Goal: Information Seeking & Learning: Check status

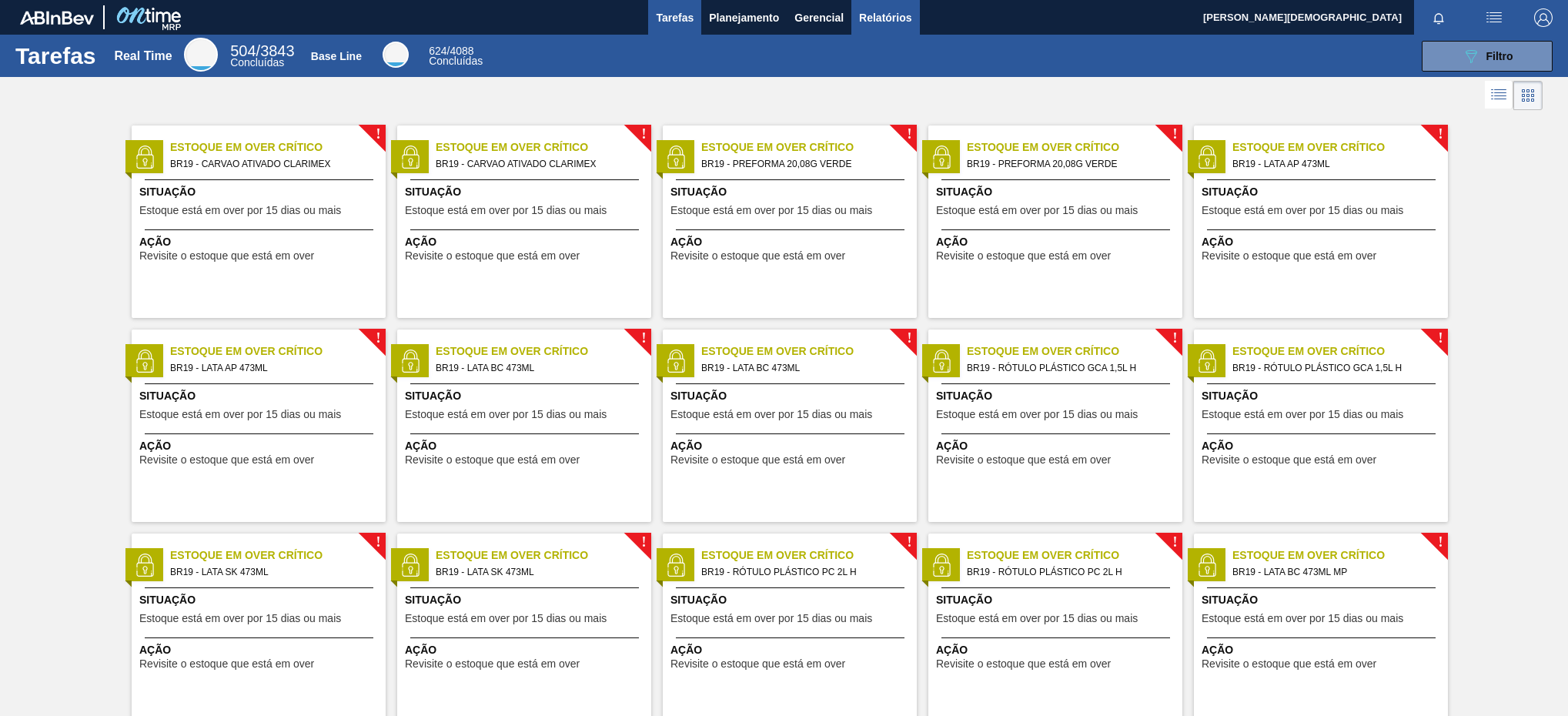
click at [908, 31] on button "Relatórios" at bounding box center [885, 17] width 68 height 35
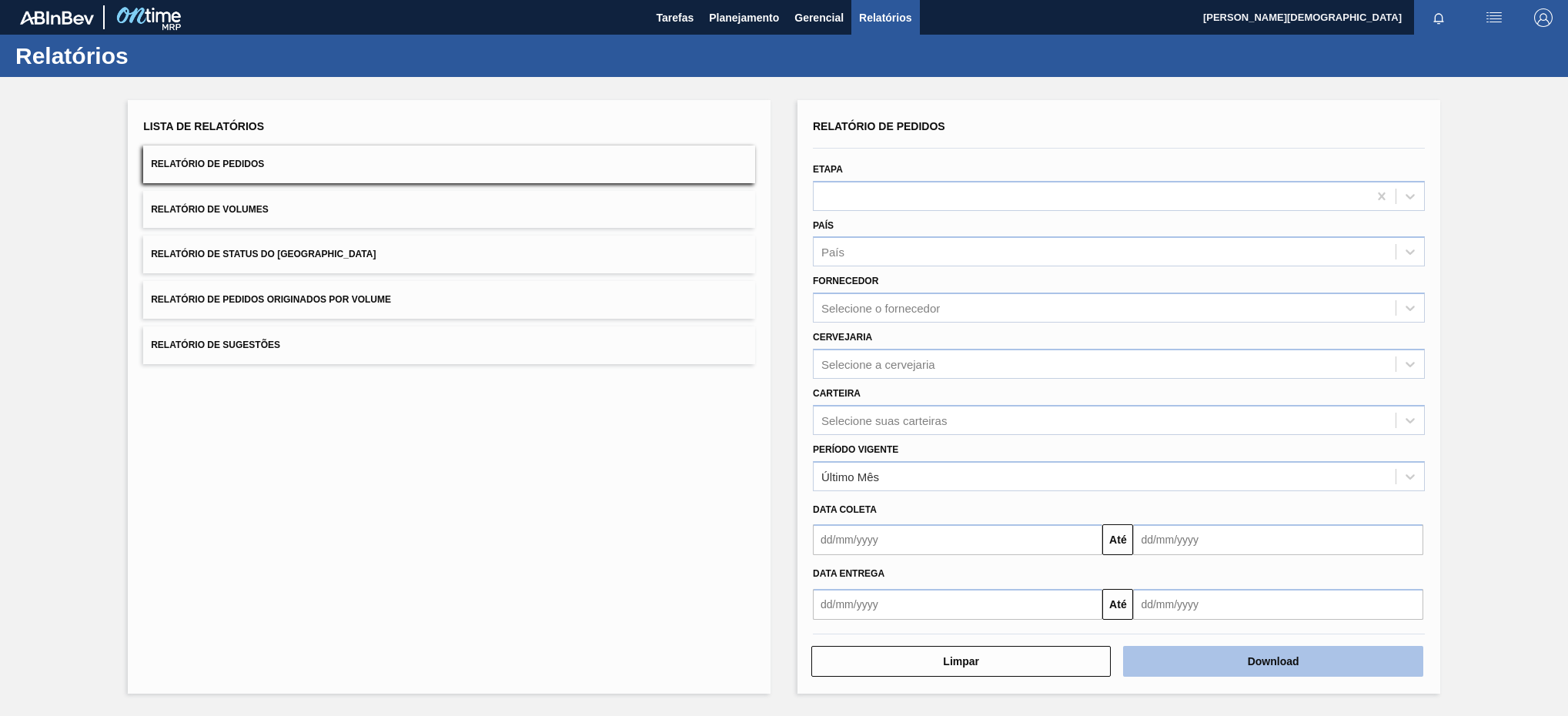
click at [1232, 667] on button "Download" at bounding box center [1272, 660] width 299 height 31
click at [136, 416] on div "Lista de Relatórios Relatório de Pedidos Relatório de Volumes Relatório de Stat…" at bounding box center [449, 396] width 642 height 593
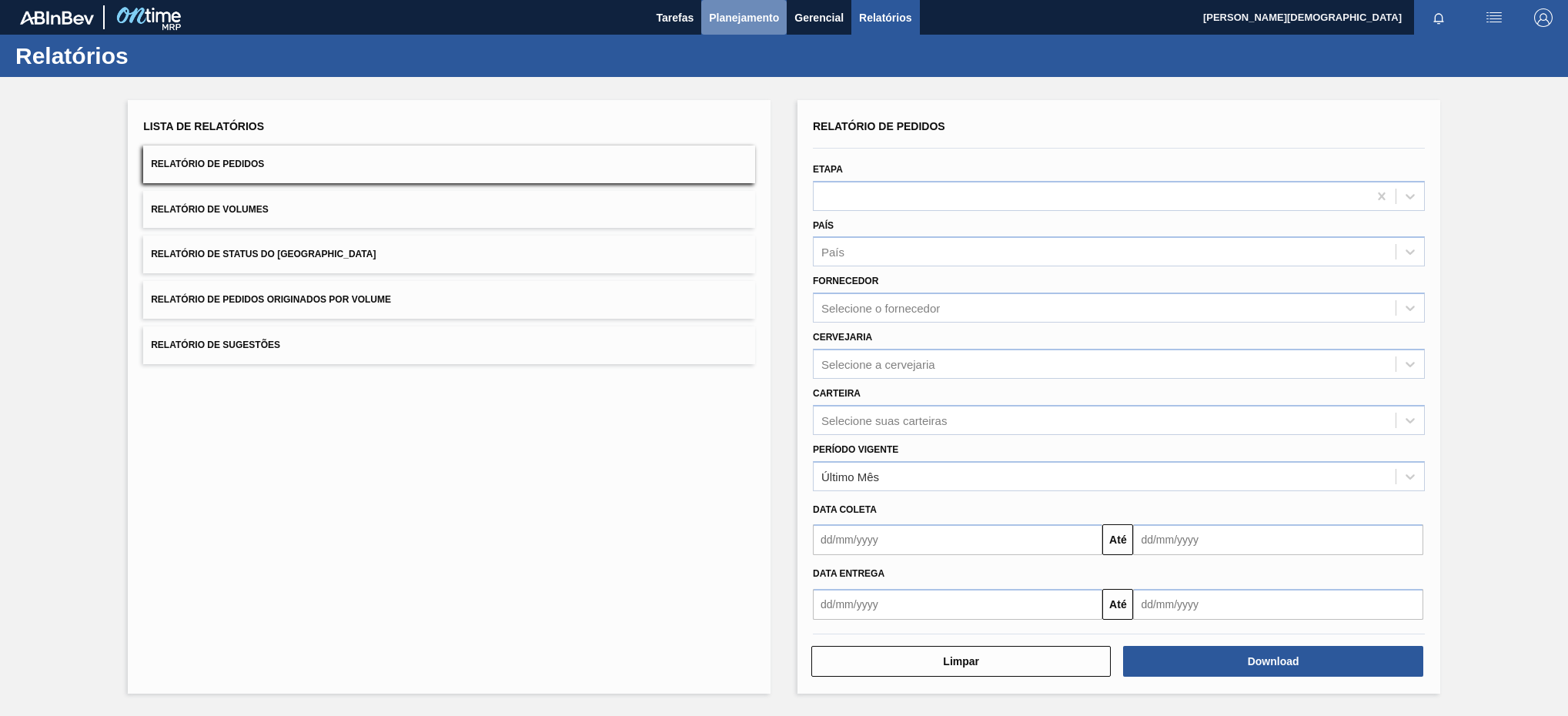
click at [748, 17] on span "Planejamento" at bounding box center [744, 18] width 71 height 19
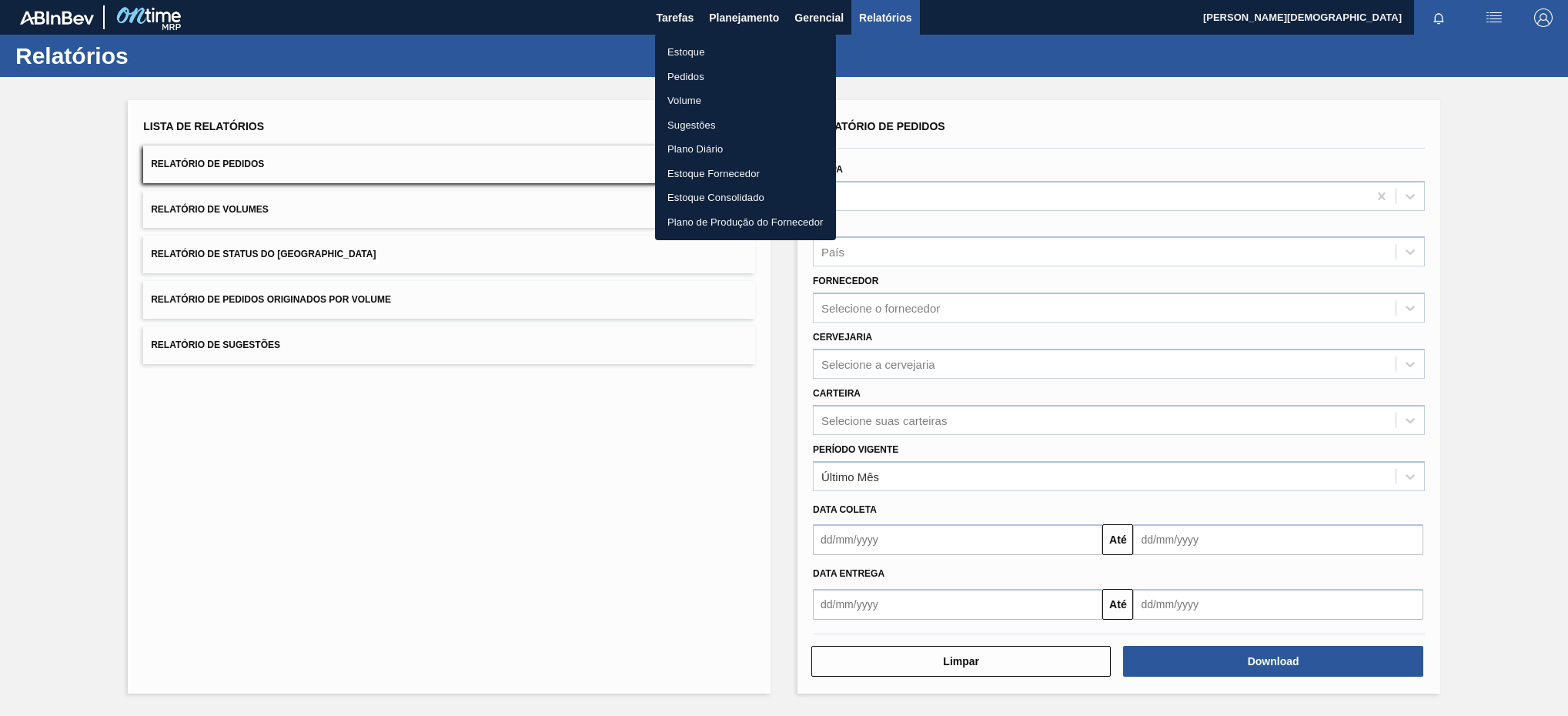
click at [728, 56] on li "Estoque" at bounding box center [745, 52] width 181 height 25
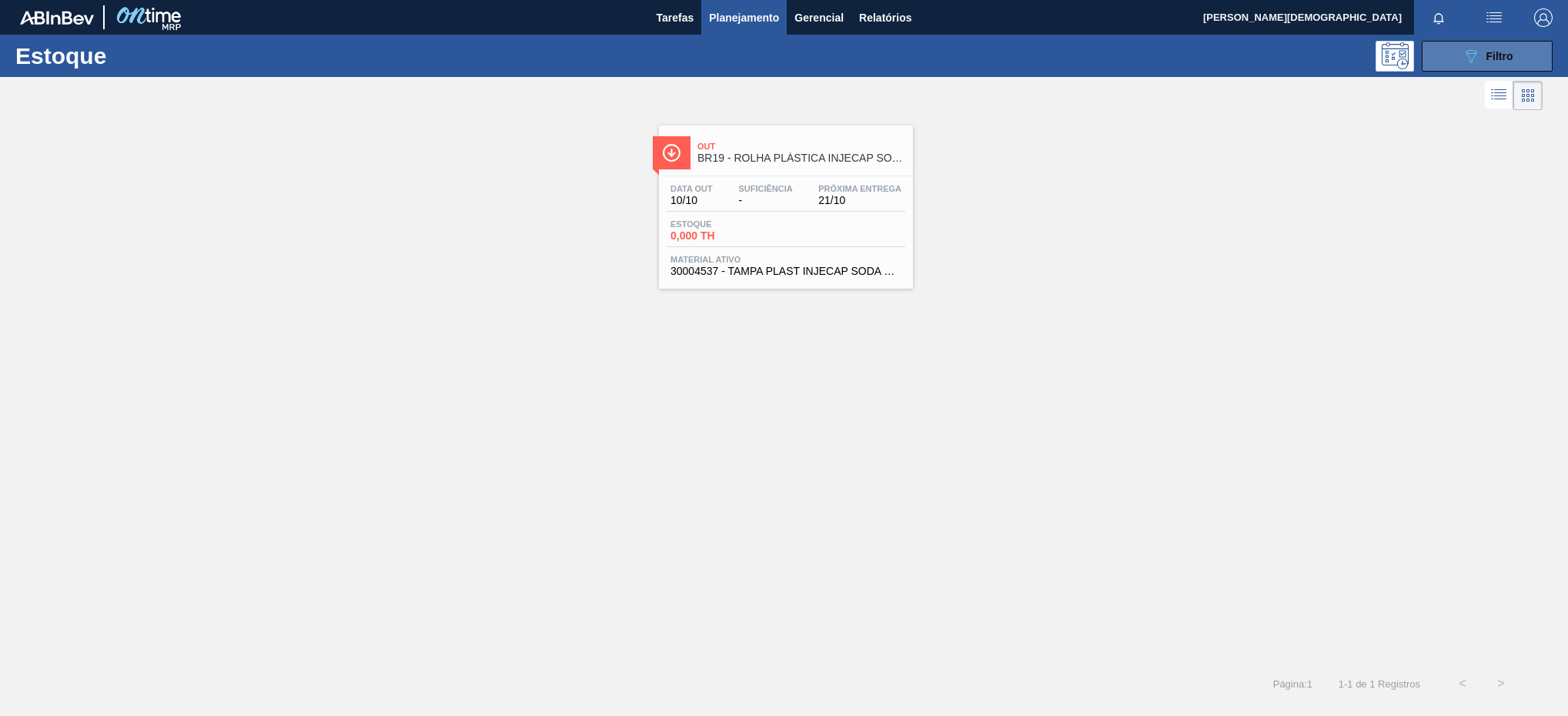
click at [1462, 56] on icon "089F7B8B-B2A5-4AFE-B5C0-19BA573D28AC" at bounding box center [1471, 56] width 19 height 19
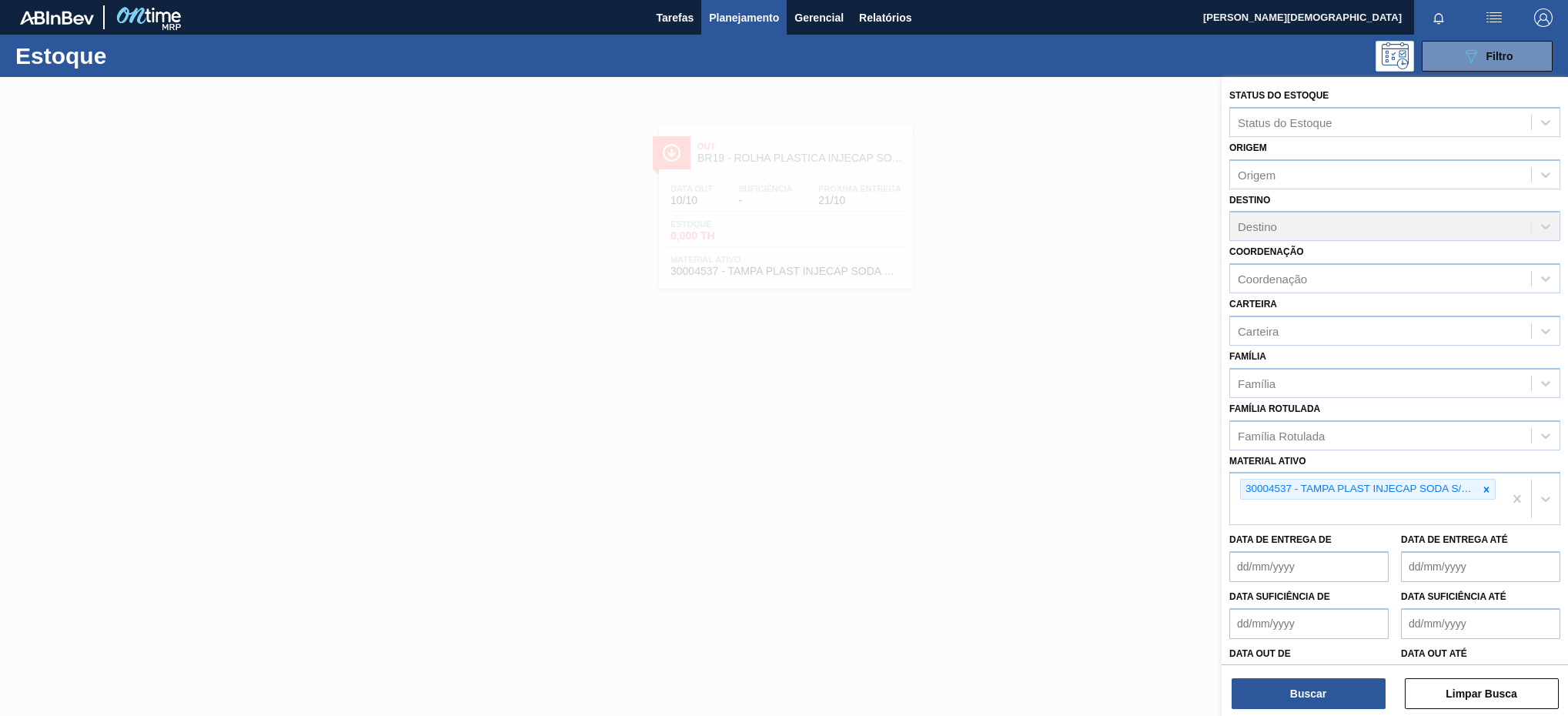
drag, startPoint x: 1344, startPoint y: 685, endPoint x: 1242, endPoint y: 617, distance: 122.6
click at [1342, 685] on button "Buscar" at bounding box center [1308, 693] width 154 height 31
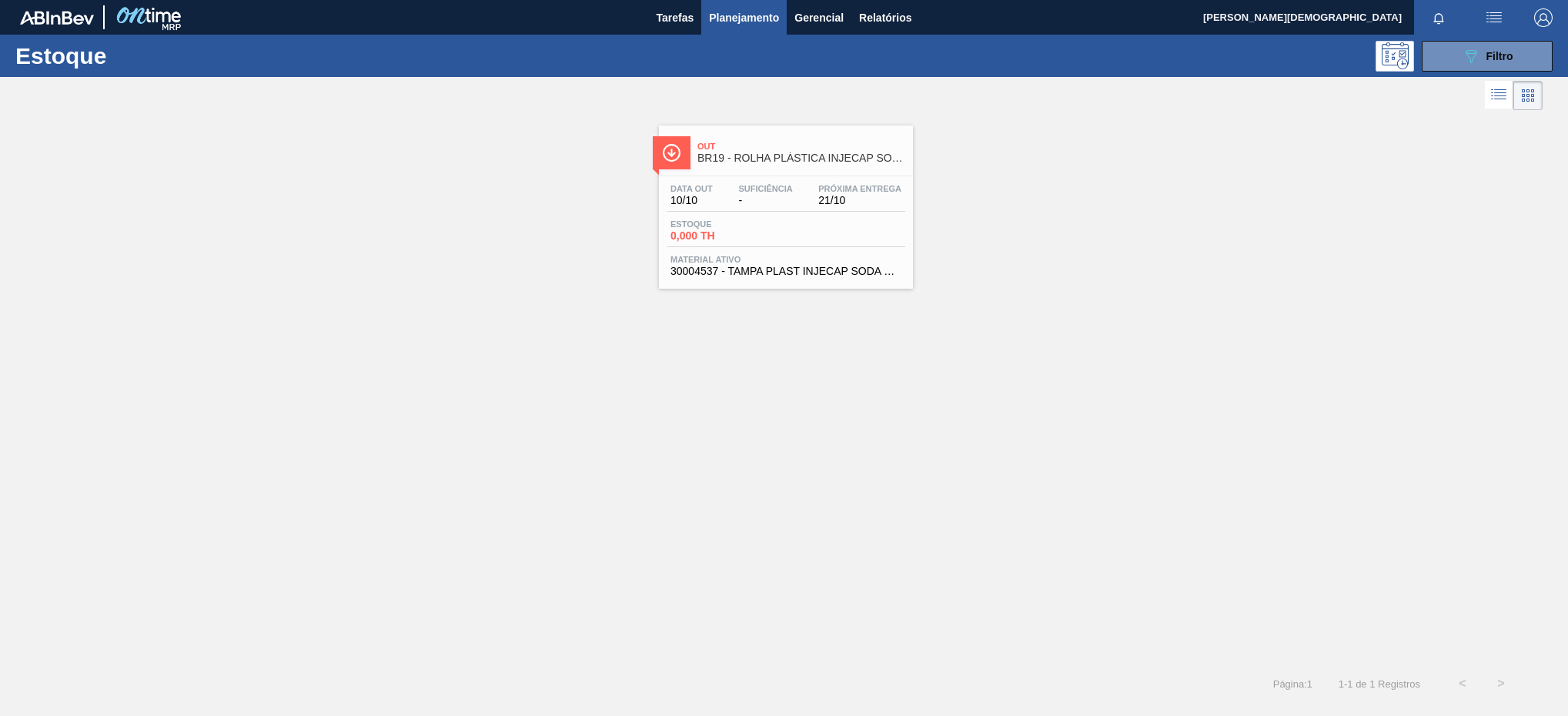
click at [808, 204] on div "Data [DATE] Suficiência - Próxima Entrega 21/10" at bounding box center [785, 198] width 238 height 28
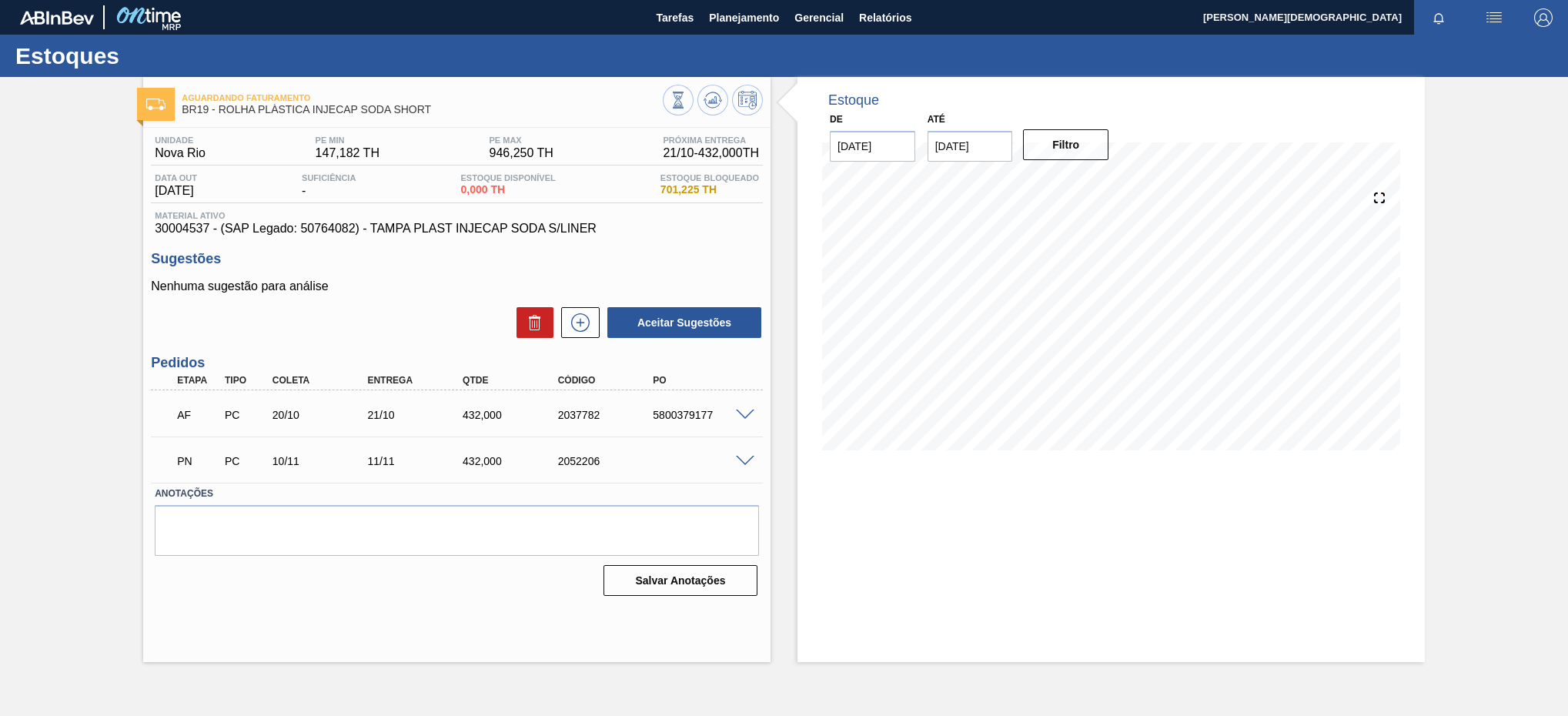
click at [194, 240] on div "Unidade Nova Rio PE MIN 147,182 TH PE MAX 946,250 TH Próxima Entrega 21/10 - 43…" at bounding box center [457, 364] width 628 height 474
click at [190, 235] on span "30004537 - (SAP Legado: 50764082) - TAMPA PLAST INJECAP SODA S/LINER" at bounding box center [457, 228] width 604 height 14
click at [193, 235] on span "30004537 - (SAP Legado: 50764082) - TAMPA PLAST INJECAP SODA S/LINER" at bounding box center [457, 228] width 604 height 14
